Goal: Information Seeking & Learning: Learn about a topic

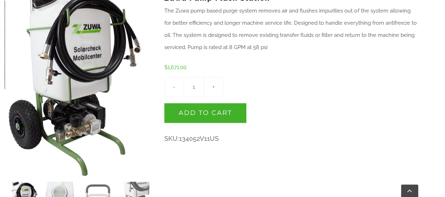
scroll to position [251, 0]
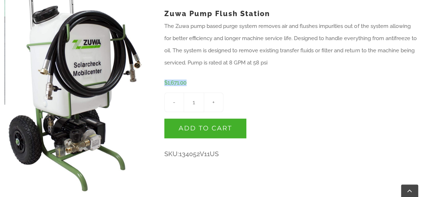
drag, startPoint x: 164, startPoint y: 69, endPoint x: 187, endPoint y: 71, distance: 22.6
click at [187, 80] on bdi "$ 1,671.00" at bounding box center [175, 83] width 22 height 6
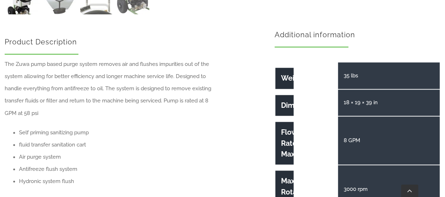
scroll to position [502, 0]
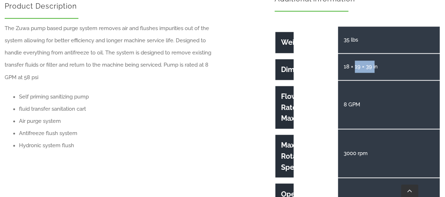
drag, startPoint x: 374, startPoint y: 53, endPoint x: 355, endPoint y: 56, distance: 19.6
click at [355, 56] on td "18 × 19 × 39 in" at bounding box center [389, 67] width 102 height 26
drag, startPoint x: 355, startPoint y: 56, endPoint x: 357, endPoint y: 30, distance: 26.6
click at [357, 30] on td "35 lbs" at bounding box center [389, 40] width 102 height 26
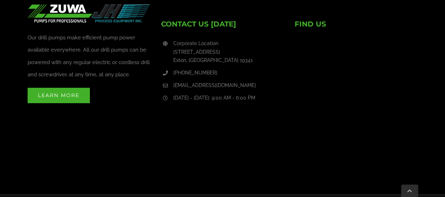
scroll to position [1331, 0]
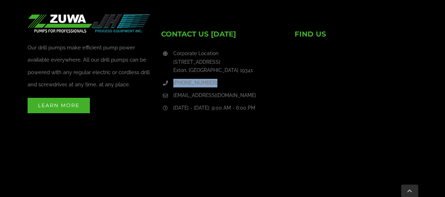
drag, startPoint x: 209, startPoint y: 70, endPoint x: 173, endPoint y: 73, distance: 36.0
click at [173, 79] on div "[PHONE_NUMBER]" at bounding box center [228, 83] width 111 height 9
drag, startPoint x: 173, startPoint y: 73, endPoint x: 183, endPoint y: 112, distance: 40.4
click at [183, 112] on div "Our drill pumps make efficient pump power available everywhere. All our drill p…" at bounding box center [222, 96] width 401 height 165
